Goal: Check status: Check status

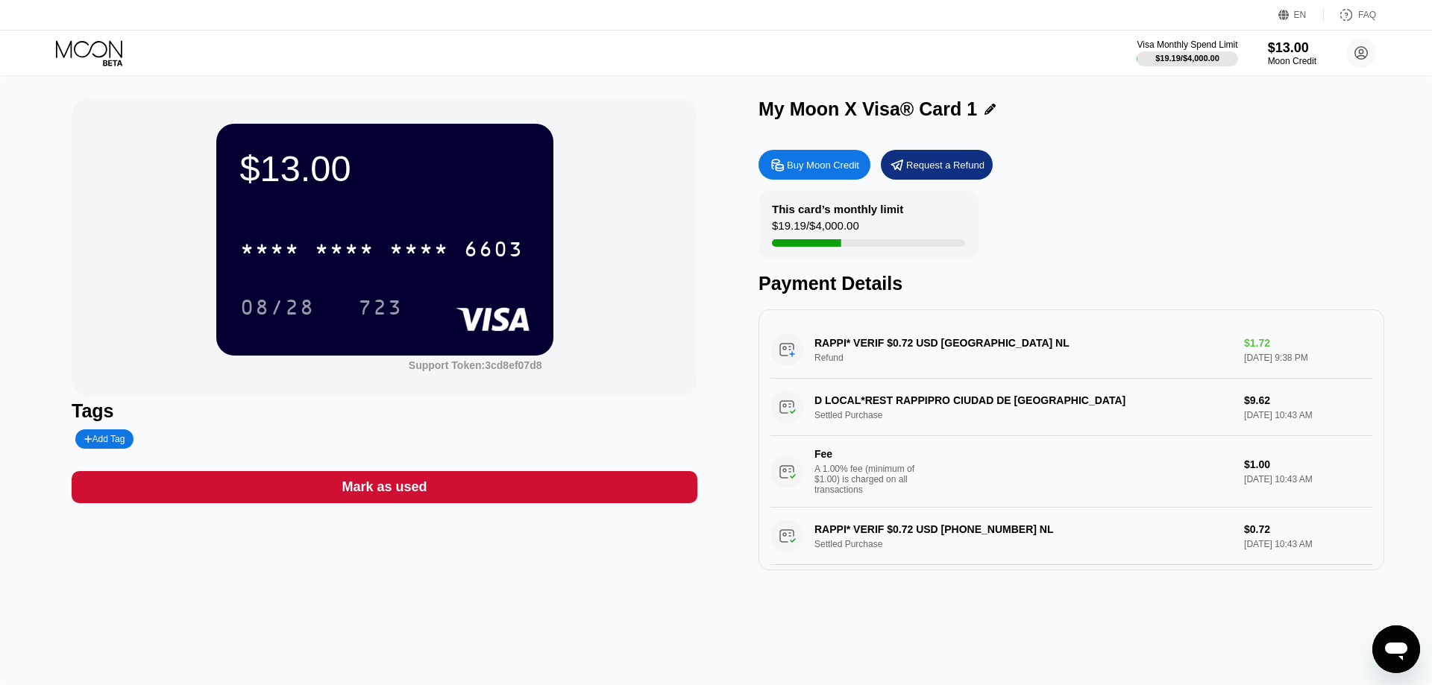
click at [67, 48] on icon at bounding box center [90, 53] width 69 height 26
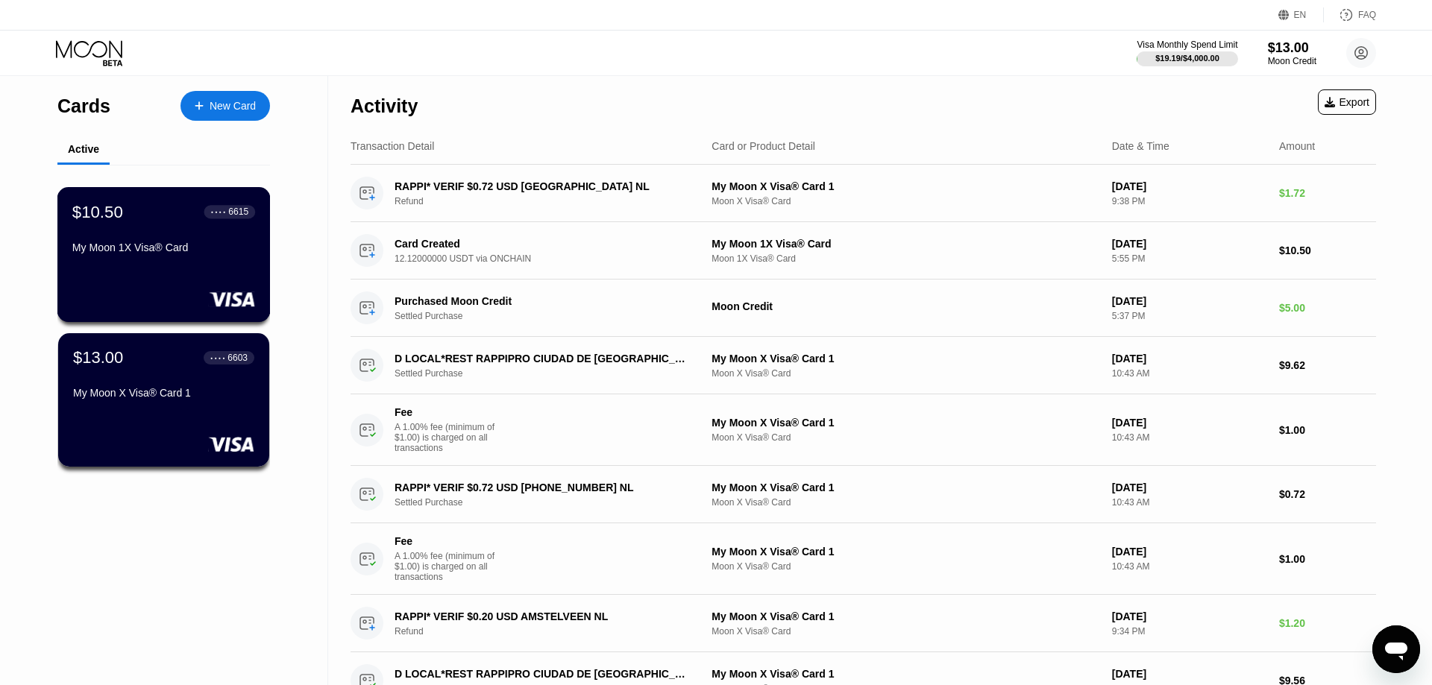
click at [177, 254] on div "My Moon 1X Visa® Card" at bounding box center [163, 248] width 183 height 12
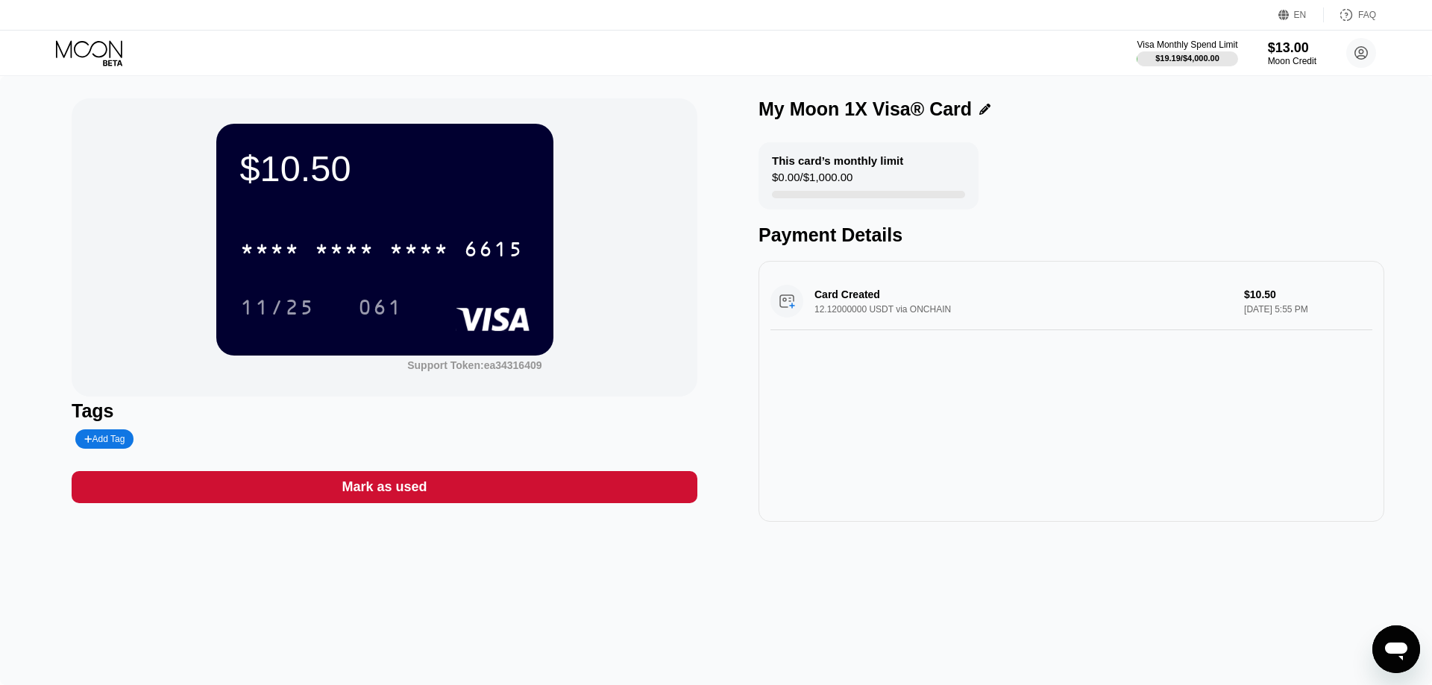
click at [449, 203] on div "$10.50 * * * * * * * * * * * * 6615 11/25 061" at bounding box center [384, 239] width 337 height 231
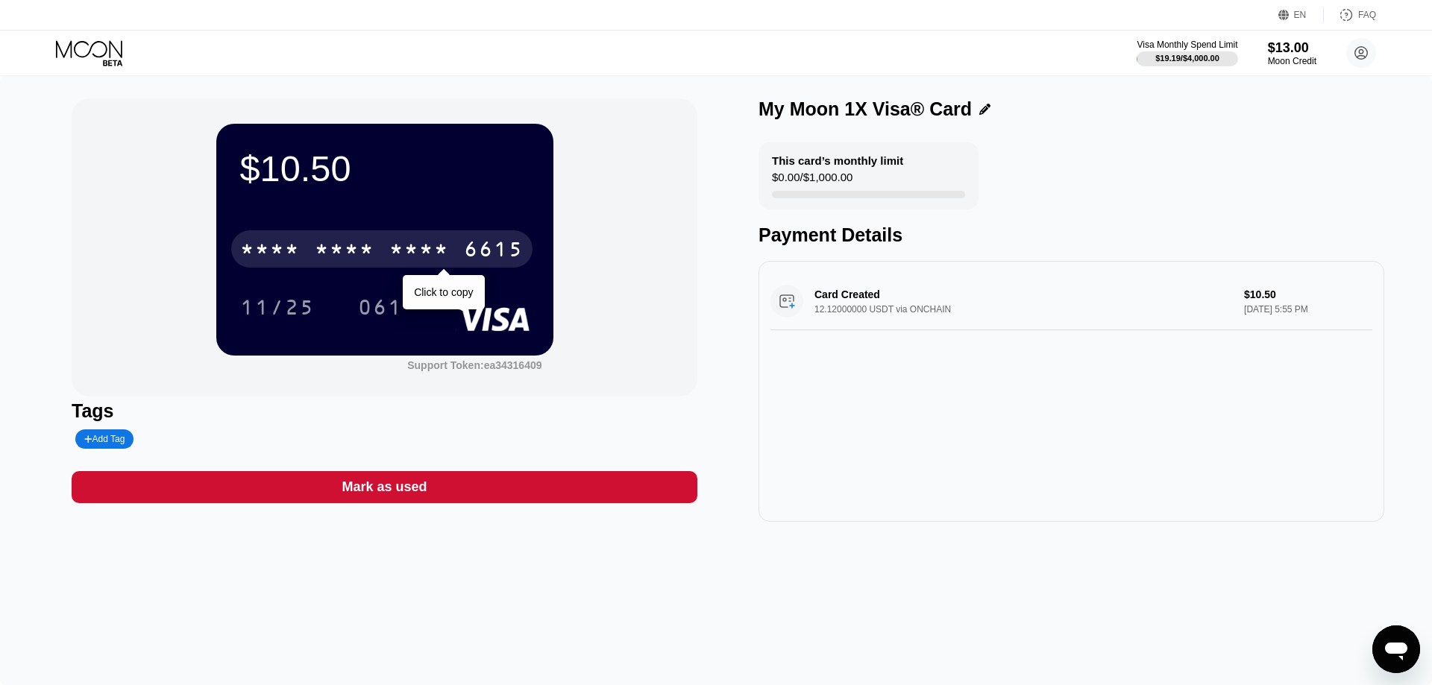
click at [398, 246] on div "* * * *" at bounding box center [419, 251] width 60 height 24
click at [406, 254] on div "2871" at bounding box center [419, 251] width 60 height 24
